Goal: Task Accomplishment & Management: Manage account settings

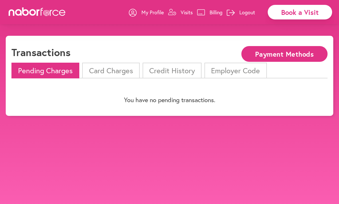
click at [187, 101] on p "You have no pending transactions." at bounding box center [169, 99] width 316 height 7
click at [216, 12] on p "Billing" at bounding box center [216, 12] width 13 height 7
click at [285, 52] on button "Payment Methods" at bounding box center [285, 54] width 86 height 16
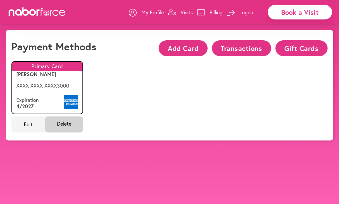
scroll to position [8, 0]
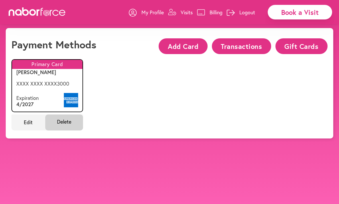
click at [234, 44] on button "Transactions" at bounding box center [241, 46] width 59 height 16
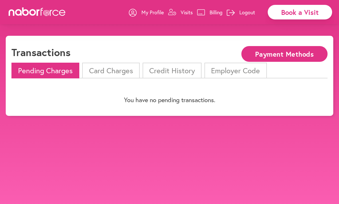
click at [68, 72] on li "Pending Charges" at bounding box center [45, 71] width 68 height 16
